Goal: Task Accomplishment & Management: Complete application form

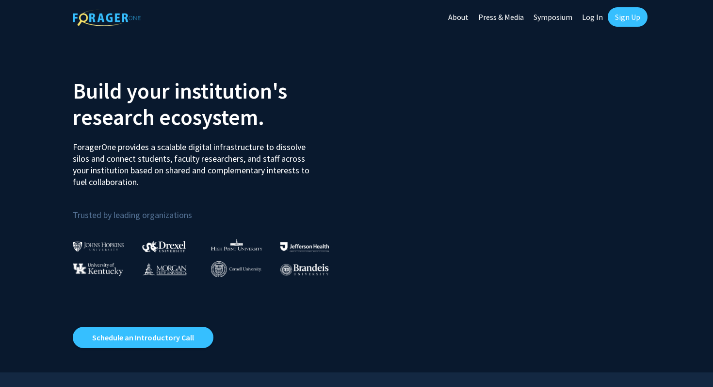
click at [617, 18] on link "Sign Up" at bounding box center [628, 16] width 40 height 19
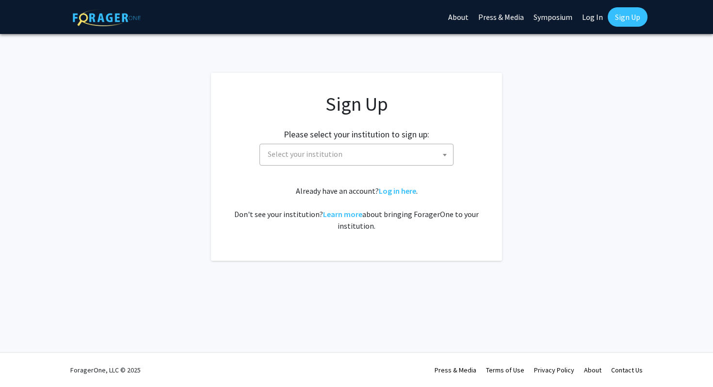
click at [394, 157] on span "Select your institution" at bounding box center [358, 154] width 189 height 20
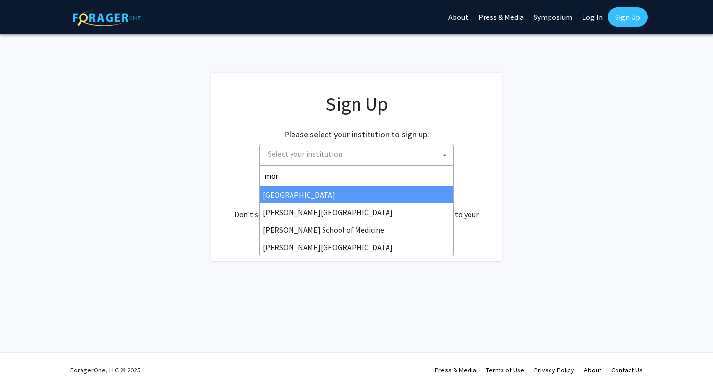
click at [356, 170] on input "mor" at bounding box center [356, 175] width 189 height 16
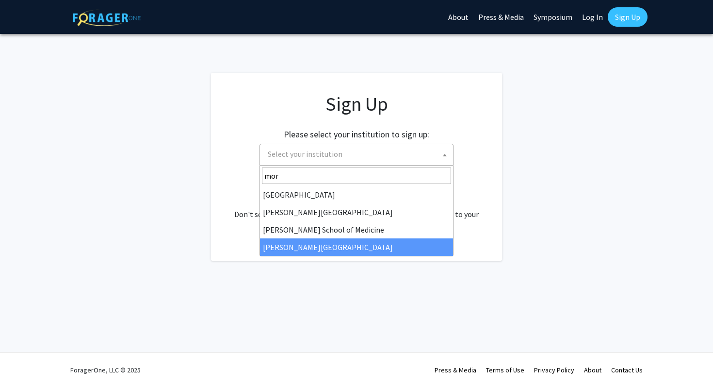
type input "mor"
select select "20"
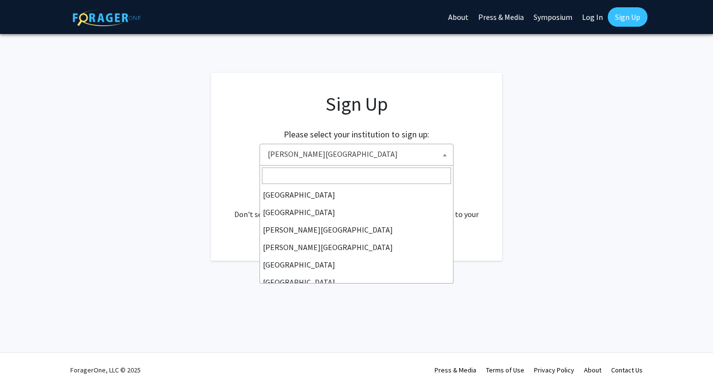
scroll to position [227, 0]
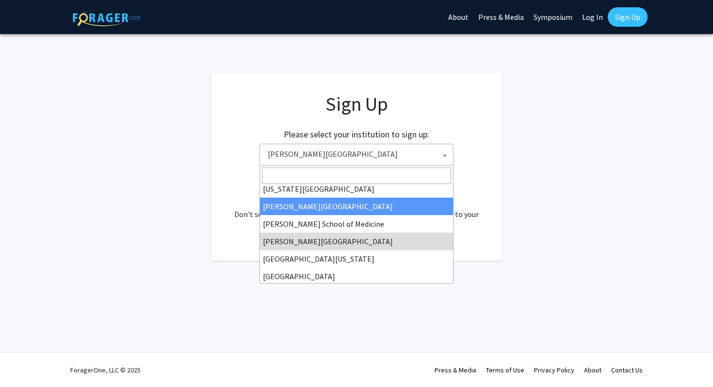
click at [339, 150] on span "[PERSON_NAME][GEOGRAPHIC_DATA]" at bounding box center [358, 154] width 189 height 20
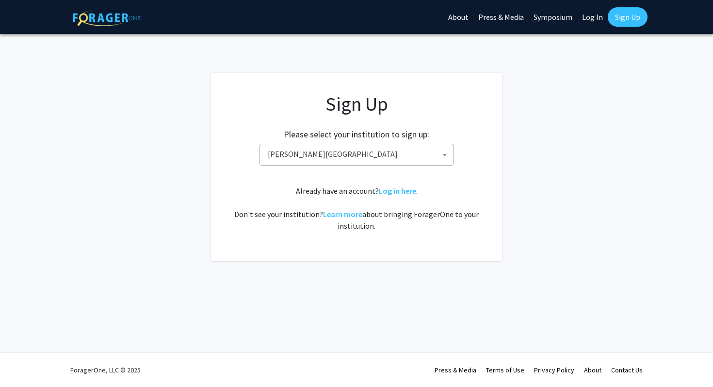
click at [323, 159] on span "[PERSON_NAME][GEOGRAPHIC_DATA]" at bounding box center [358, 154] width 189 height 20
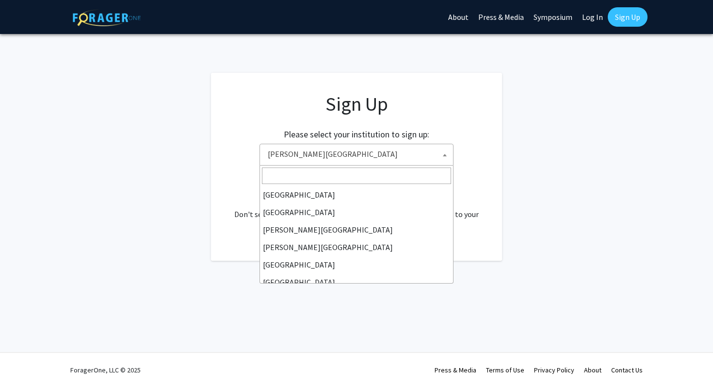
scroll to position [210, 0]
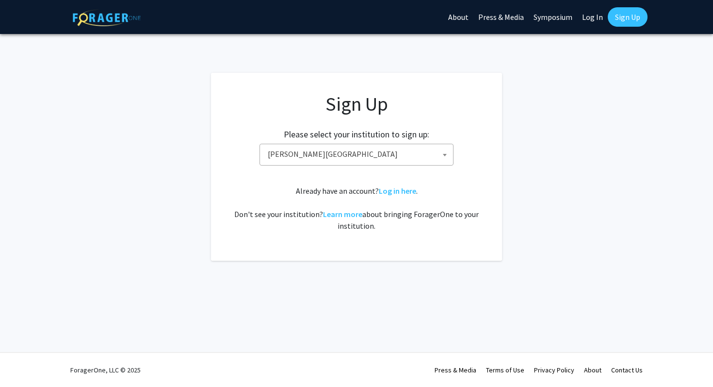
click at [594, 19] on link "Log In" at bounding box center [592, 17] width 31 height 34
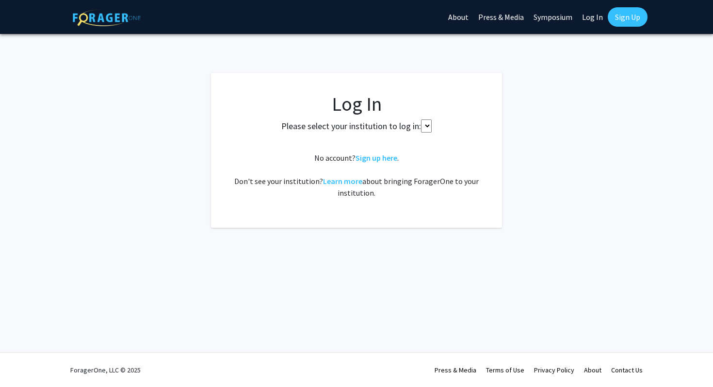
select select
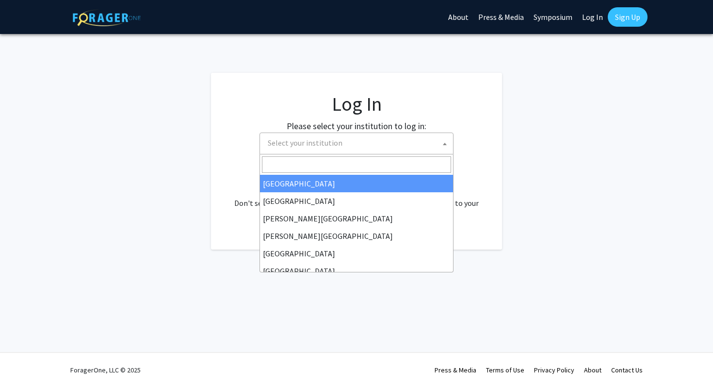
click at [325, 135] on span "Select your institution" at bounding box center [358, 143] width 189 height 20
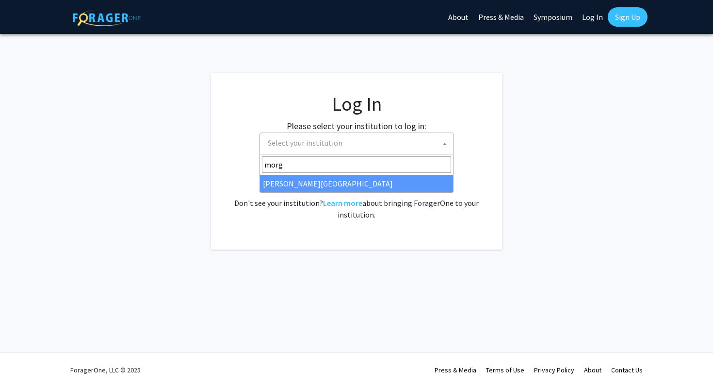
type input "morg"
select select "20"
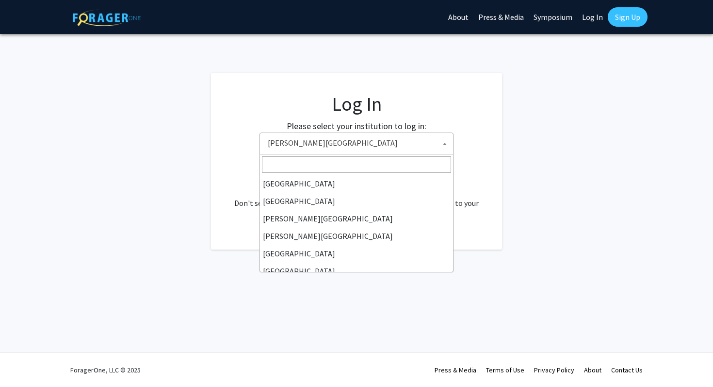
scroll to position [227, 0]
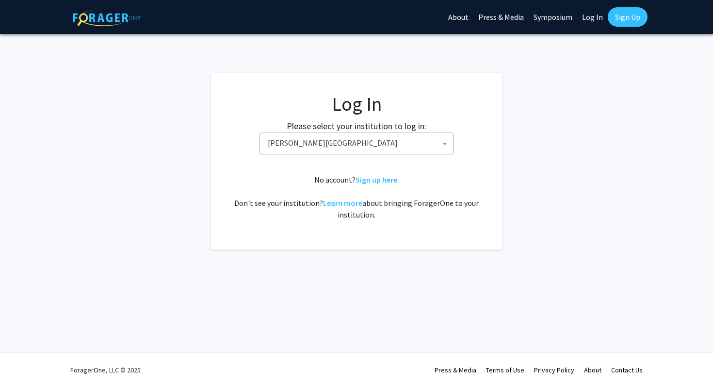
click at [371, 214] on div "No account? Sign up here . Don't see your institution? Learn more about bringin…" at bounding box center [356, 197] width 252 height 47
click at [415, 221] on fg-card-body "Log In Please select your institution to log in: [GEOGRAPHIC_DATA] [GEOGRAPHIC_…" at bounding box center [356, 161] width 252 height 138
